Goal: Task Accomplishment & Management: Manage account settings

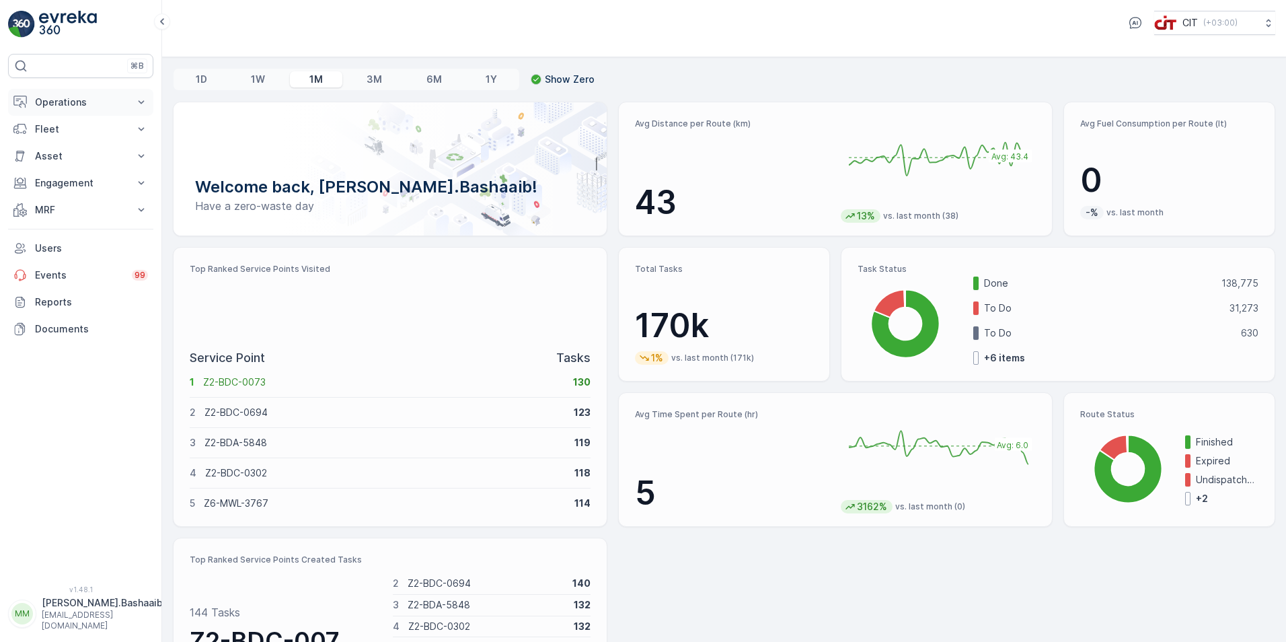
click at [75, 108] on p "Operations" at bounding box center [80, 102] width 91 height 13
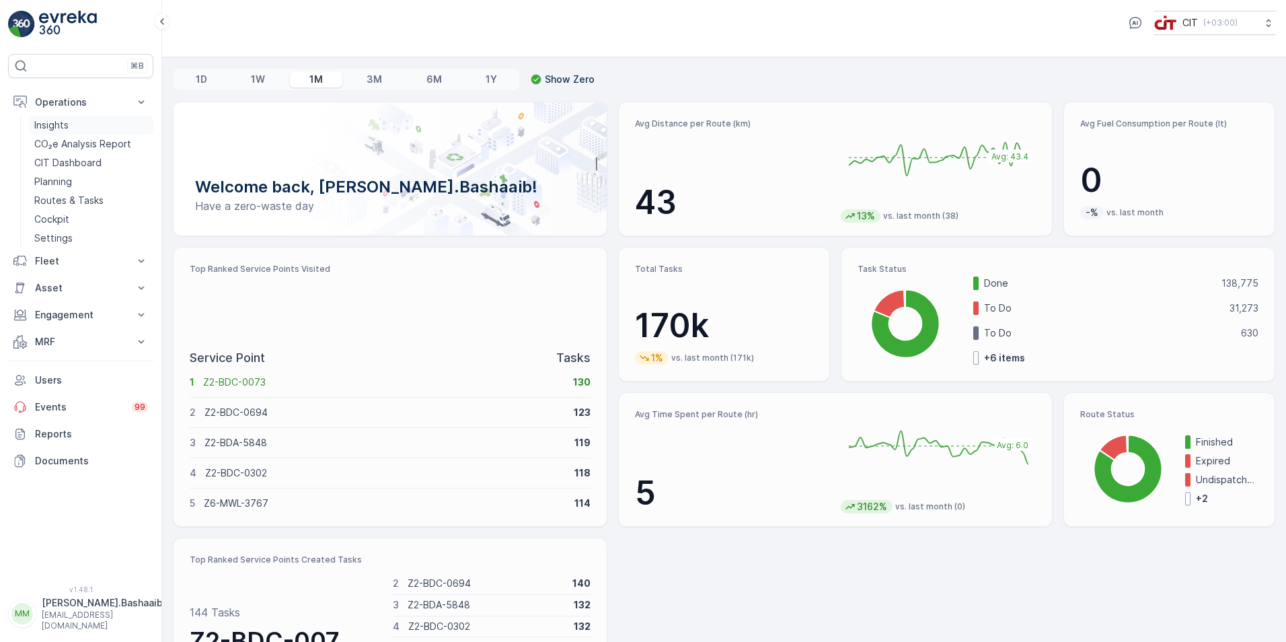
click at [79, 124] on link "Insights" at bounding box center [91, 125] width 124 height 19
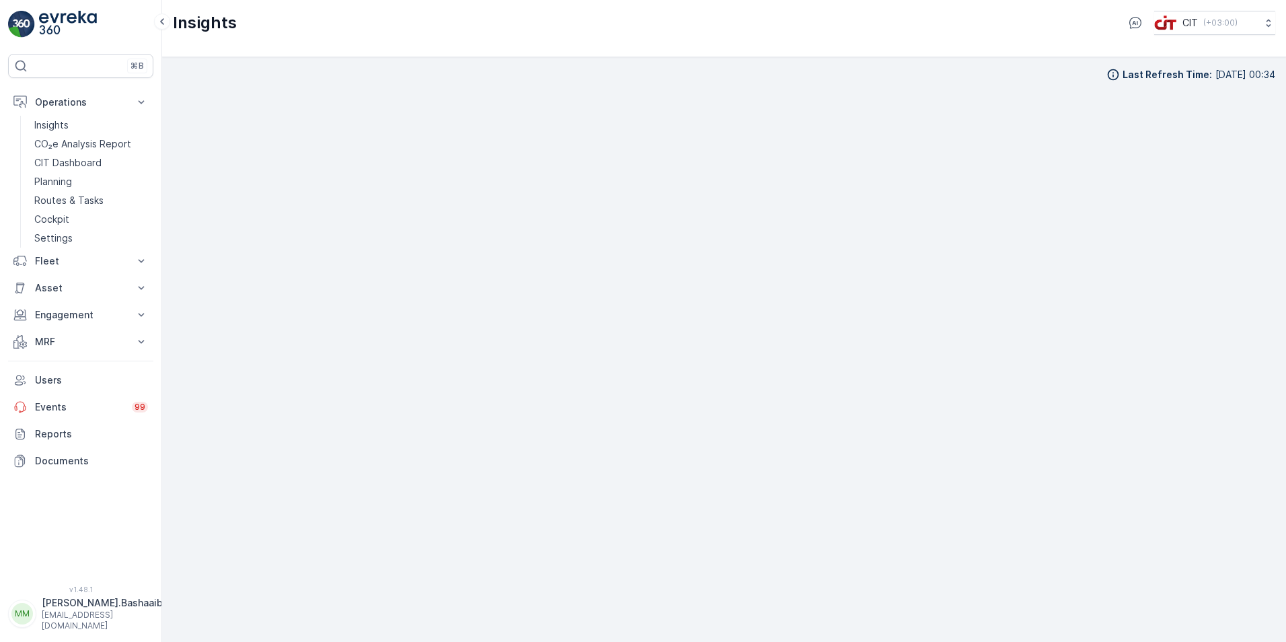
scroll to position [13, 0]
click at [950, 77] on div "Last Refresh Time : [DATE] 00:34" at bounding box center [724, 335] width 1103 height 563
click at [126, 620] on p "[EMAIL_ADDRESS][DOMAIN_NAME]" at bounding box center [102, 621] width 121 height 22
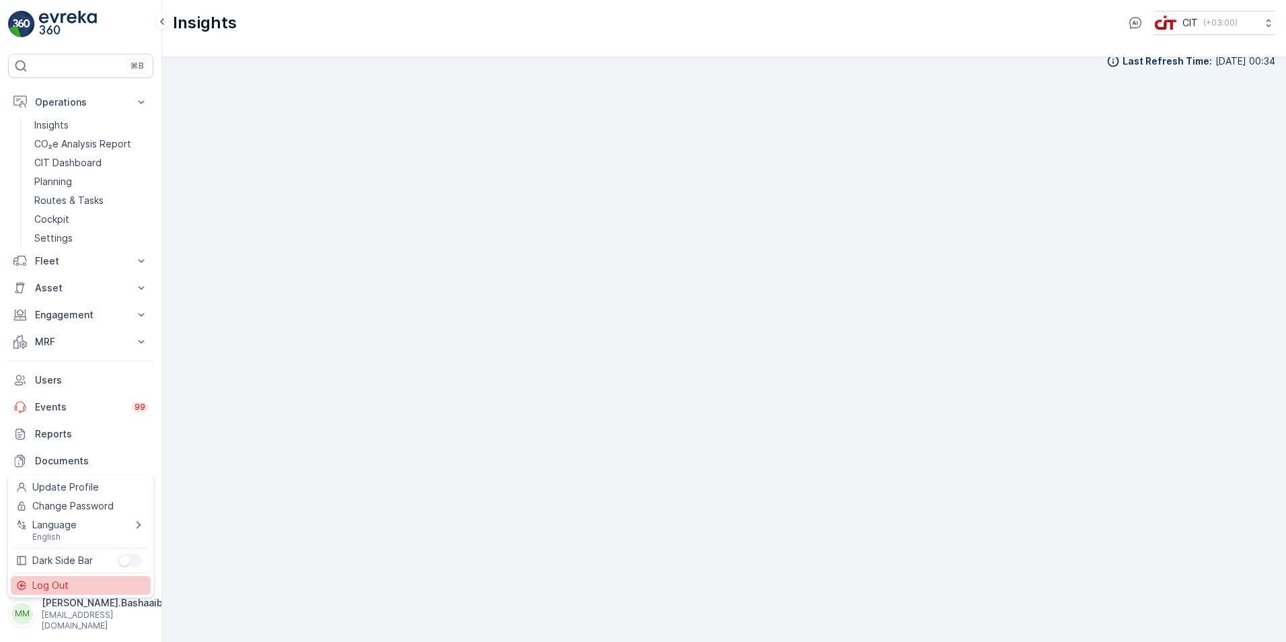
click at [75, 591] on div "Log Out" at bounding box center [81, 585] width 140 height 19
